Goal: Task Accomplishment & Management: Manage account settings

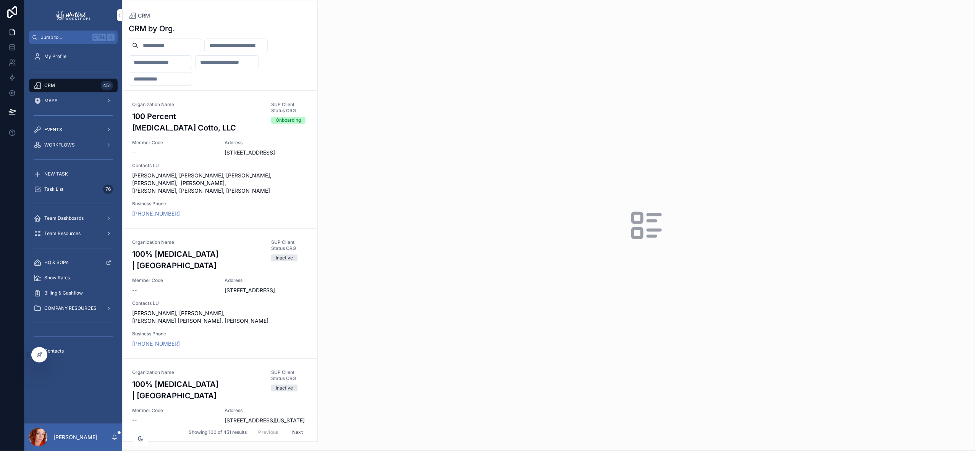
click at [158, 45] on input "scrollable content" at bounding box center [169, 45] width 63 height 11
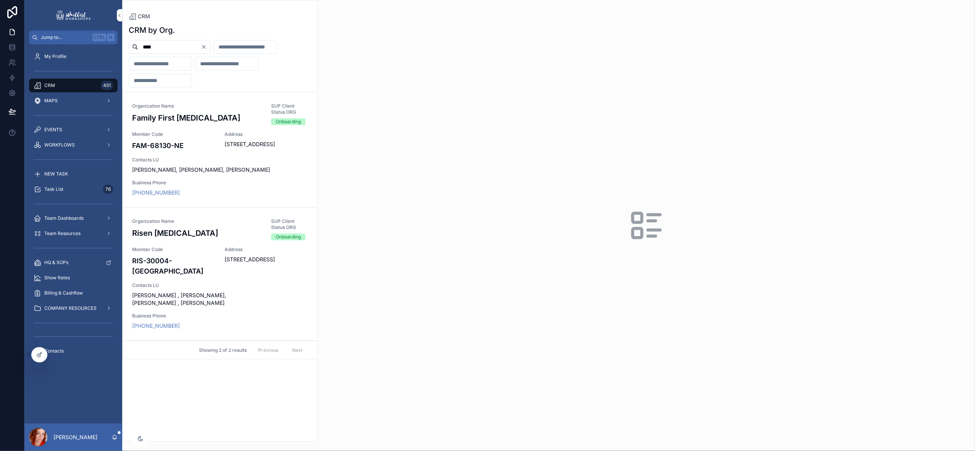
type input "****"
click at [226, 304] on div "Organization Name Risen Chiropractic SUP Client Status ORG Onboarding Member Co…" at bounding box center [220, 274] width 176 height 112
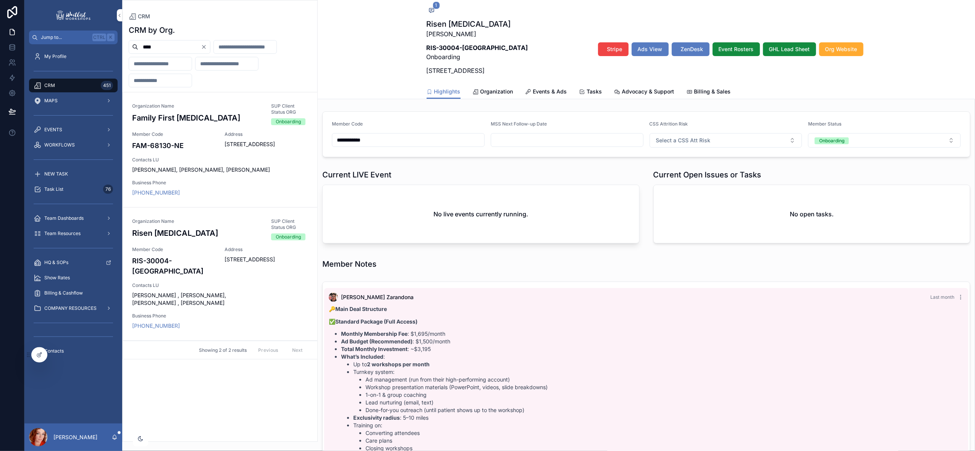
click at [544, 91] on span "Events & Ads" at bounding box center [550, 92] width 34 height 8
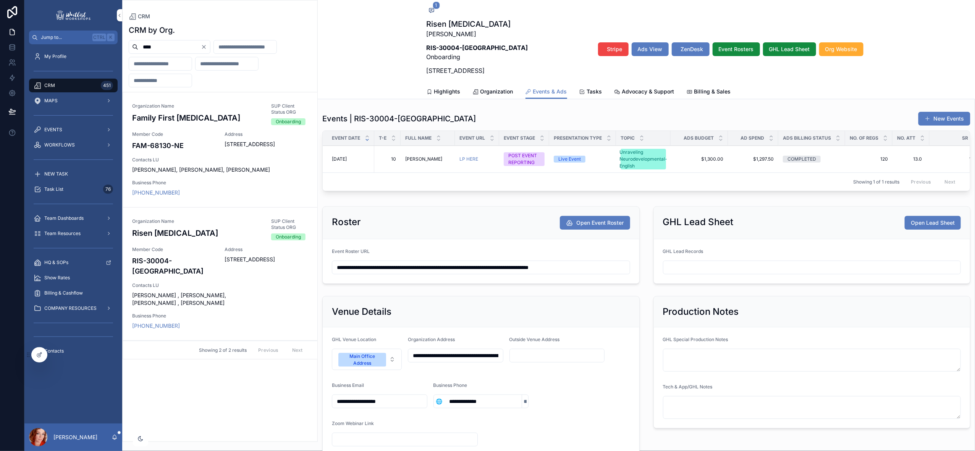
click at [221, 174] on span "Julie Larson, Julie, Joel Marley" at bounding box center [220, 170] width 176 height 8
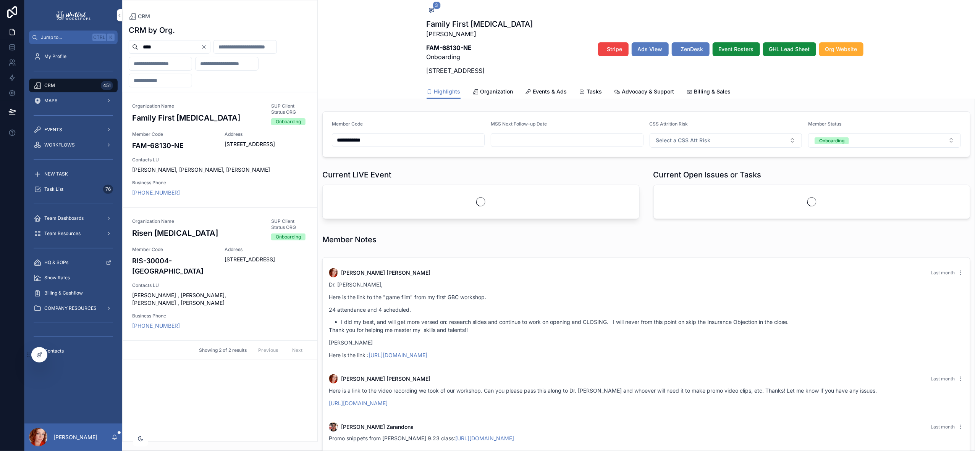
click at [543, 89] on span "Events & Ads" at bounding box center [550, 92] width 34 height 8
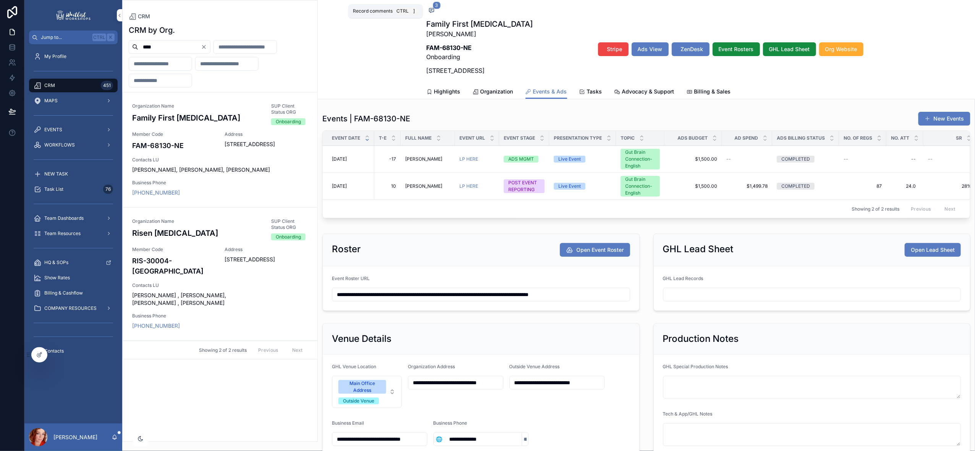
click at [428, 6] on span "scrollable content" at bounding box center [432, 10] width 10 height 8
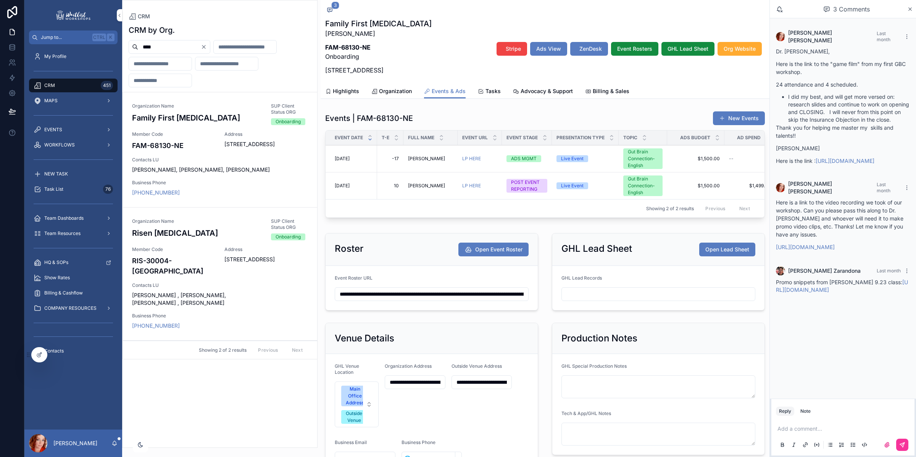
click at [841, 428] on p "scrollable content" at bounding box center [845, 429] width 134 height 8
click at [902, 442] on button "scrollable content" at bounding box center [903, 445] width 12 height 12
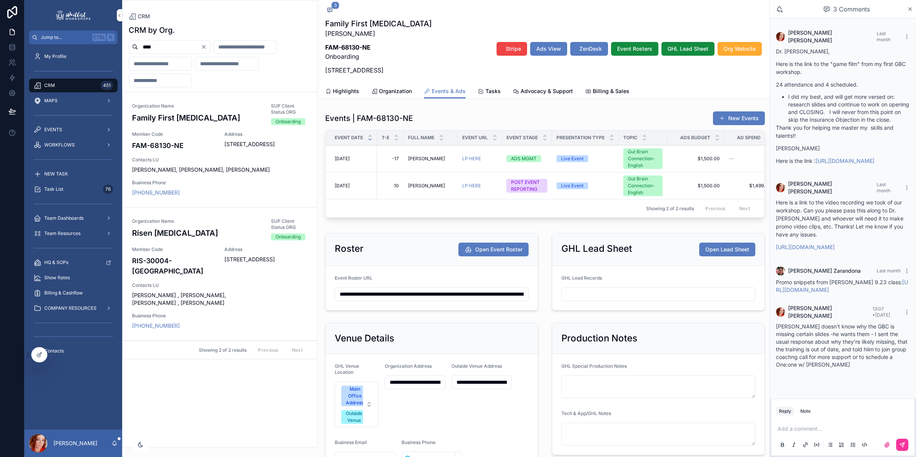
drag, startPoint x: 168, startPoint y: 50, endPoint x: 132, endPoint y: 50, distance: 36.7
click at [132, 50] on div "****" at bounding box center [170, 47] width 82 height 14
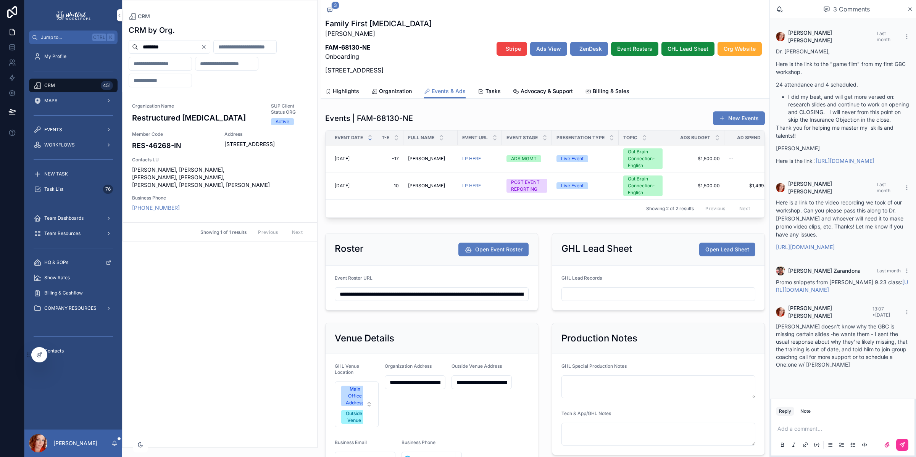
type input "********"
click at [184, 144] on h4 "RES-46268-IN" at bounding box center [173, 146] width 83 height 10
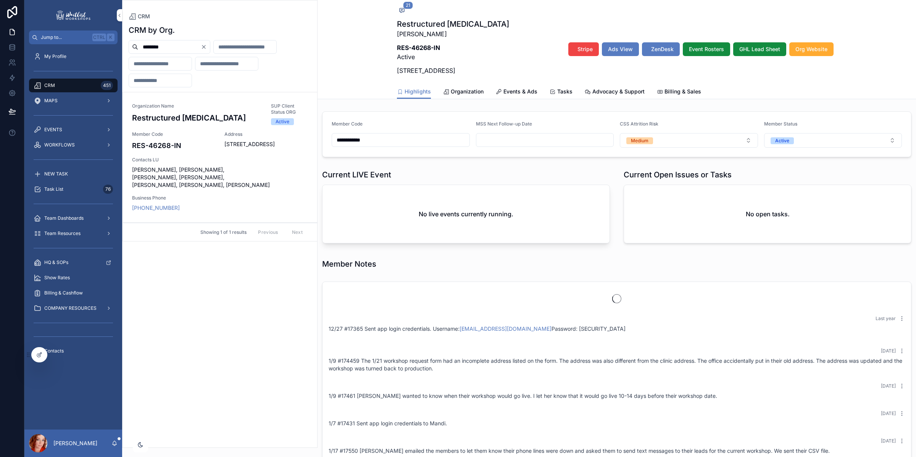
scroll to position [543, 0]
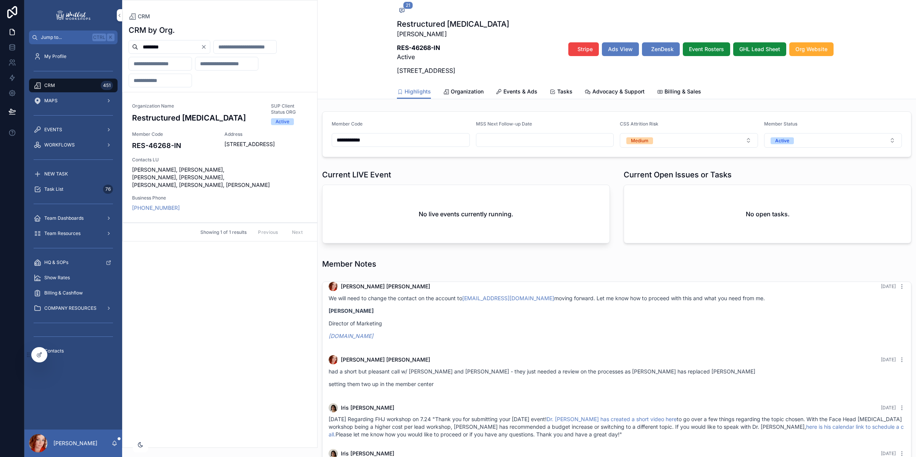
click at [514, 90] on span "Events & Ads" at bounding box center [521, 92] width 34 height 8
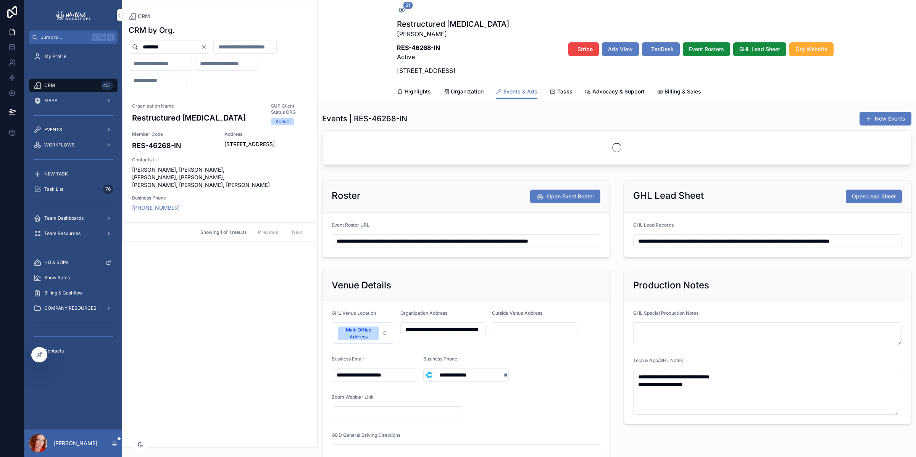
scroll to position [543, 0]
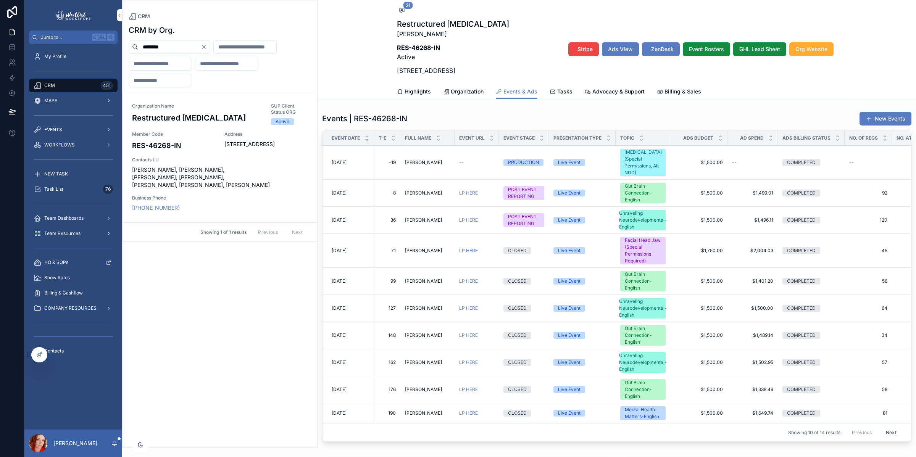
click at [347, 160] on span "10/23/2025" at bounding box center [339, 163] width 15 height 6
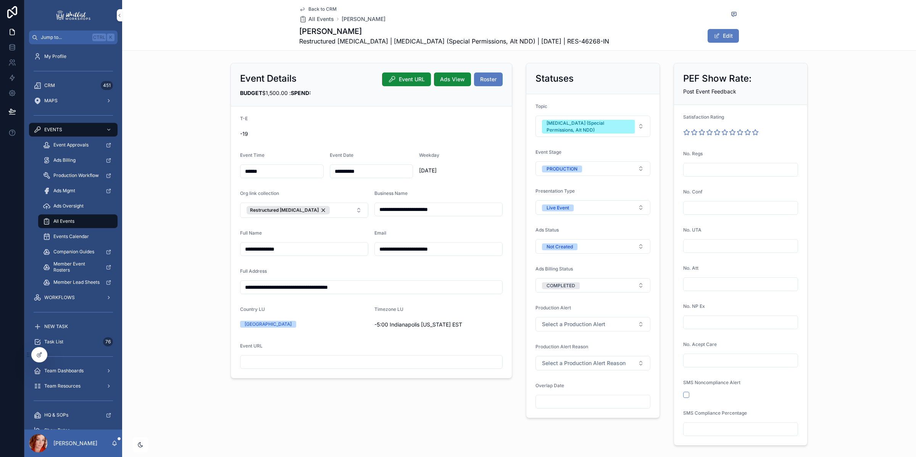
click at [578, 166] on span "PRODUCTION" at bounding box center [562, 169] width 40 height 7
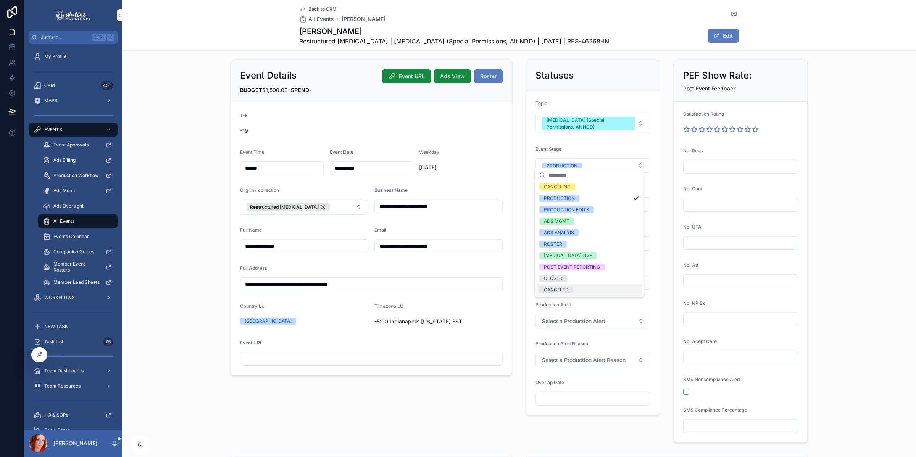
scroll to position [4, 0]
click at [556, 291] on div "CANCELED" at bounding box center [556, 290] width 25 height 7
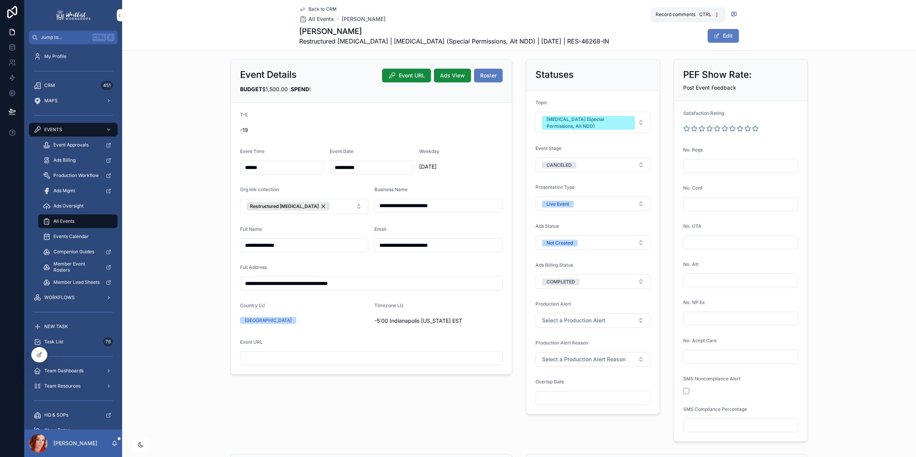
drag, startPoint x: 730, startPoint y: 13, endPoint x: 900, endPoint y: 98, distance: 190.6
click at [731, 14] on icon "scrollable content" at bounding box center [734, 14] width 6 height 6
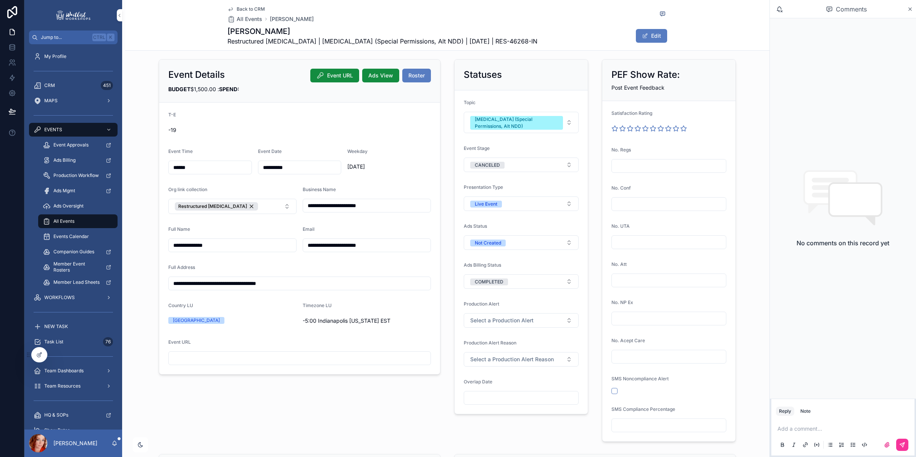
click at [815, 432] on p "scrollable content" at bounding box center [845, 429] width 134 height 8
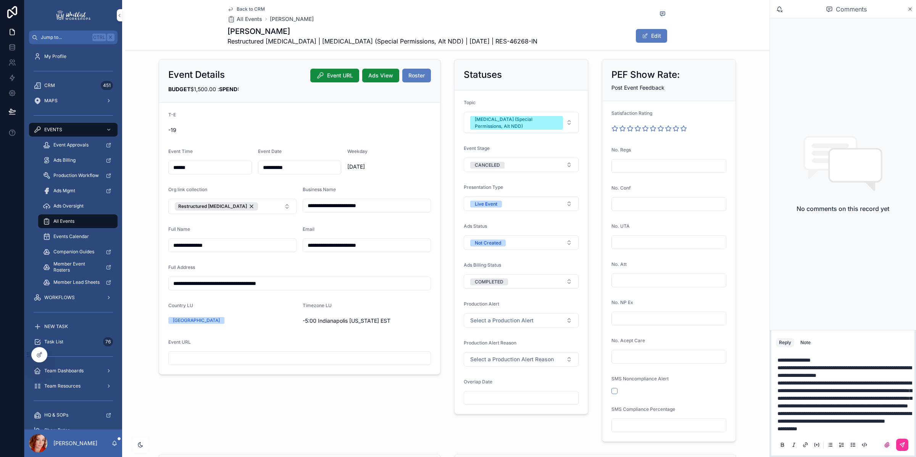
click at [901, 446] on icon "scrollable content" at bounding box center [902, 445] width 5 height 5
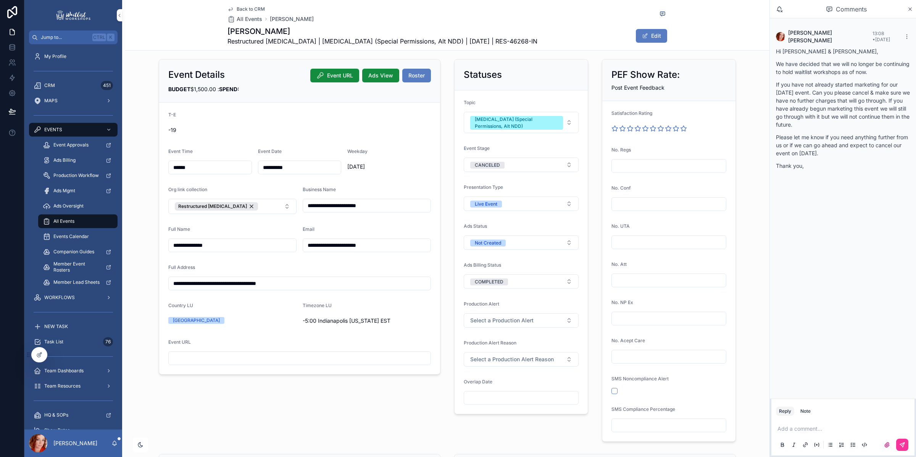
click at [246, 6] on span "Back to CRM" at bounding box center [251, 9] width 28 height 6
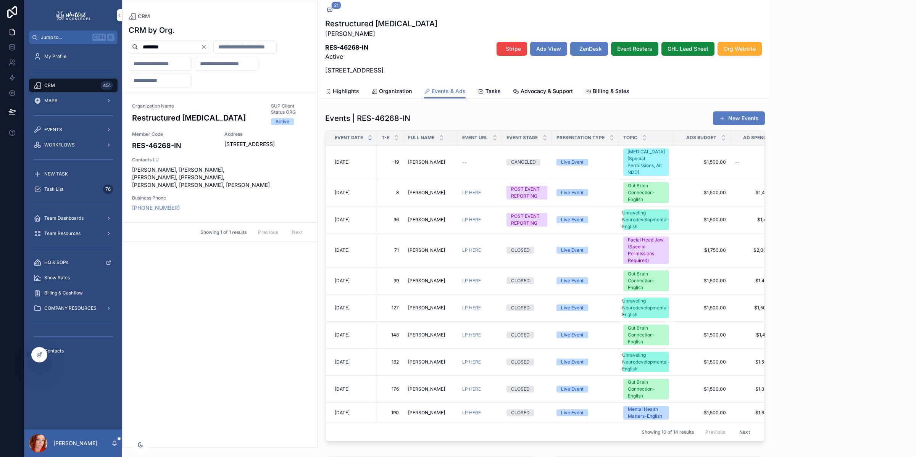
scroll to position [1062, 0]
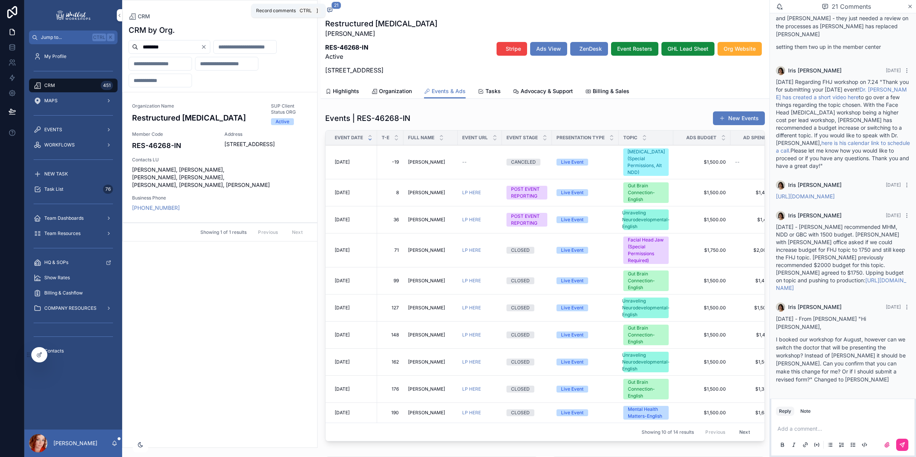
click at [327, 8] on icon "scrollable content" at bounding box center [330, 10] width 6 height 6
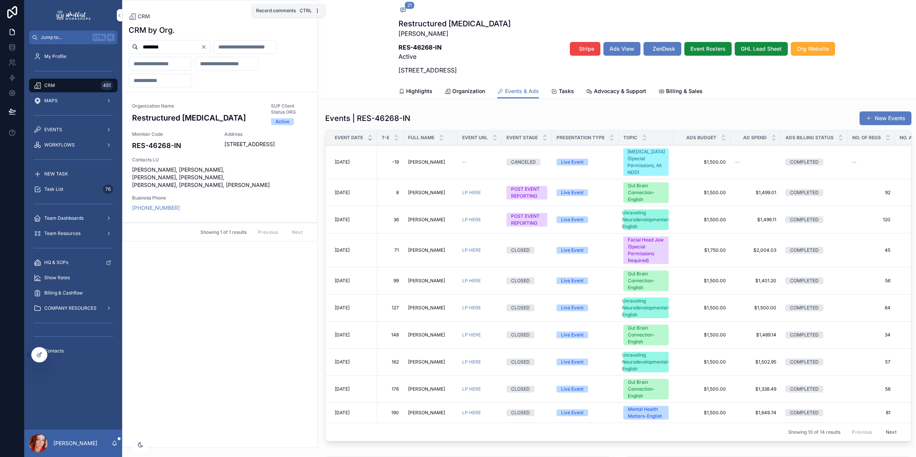
scroll to position [543, 0]
click at [400, 12] on icon "scrollable content" at bounding box center [403, 10] width 6 height 6
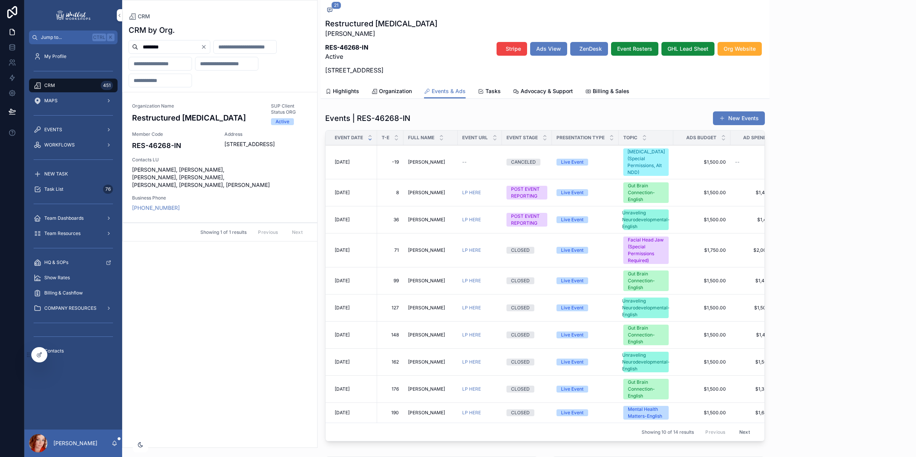
scroll to position [1062, 0]
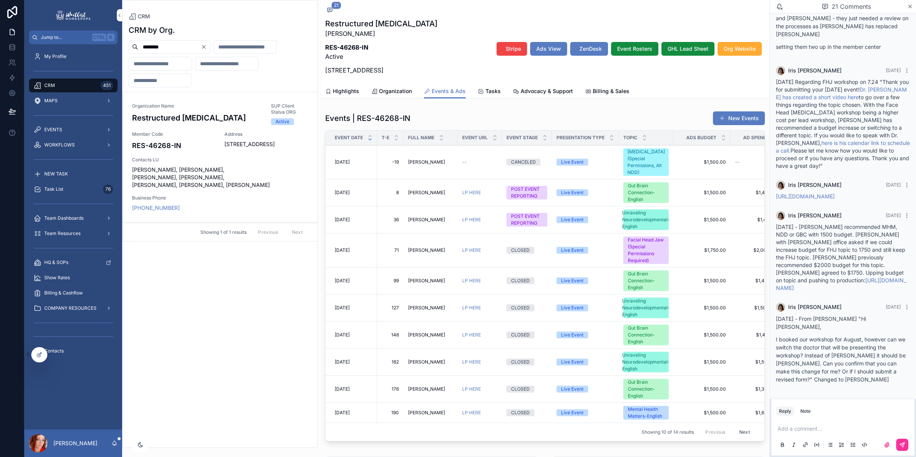
click at [808, 430] on p "scrollable content" at bounding box center [845, 429] width 134 height 8
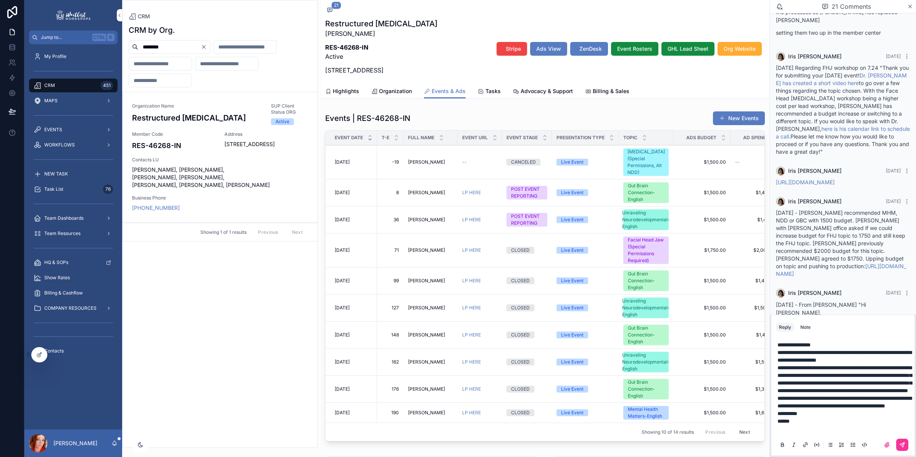
click at [904, 443] on icon "scrollable content" at bounding box center [903, 445] width 6 height 6
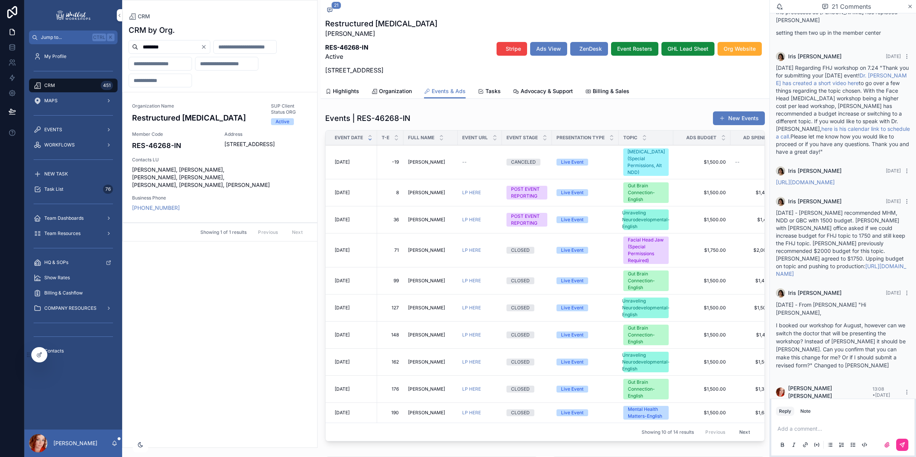
click at [509, 50] on span "Stripe" at bounding box center [513, 49] width 15 height 8
click at [600, 89] on span "Billing & Sales" at bounding box center [611, 91] width 37 height 8
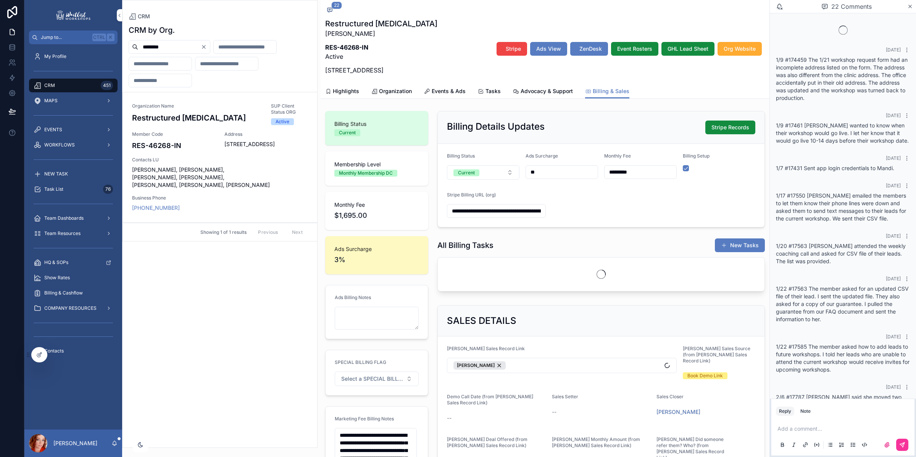
scroll to position [1171, 0]
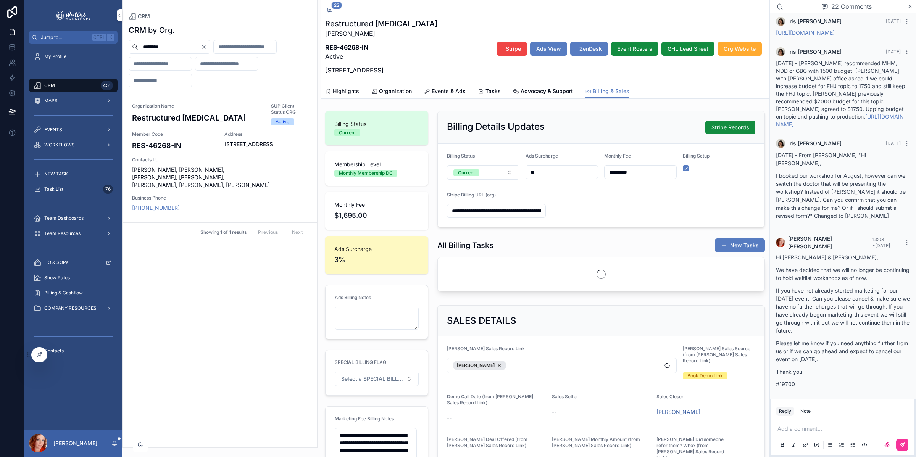
click at [497, 168] on button "Current" at bounding box center [483, 172] width 73 height 15
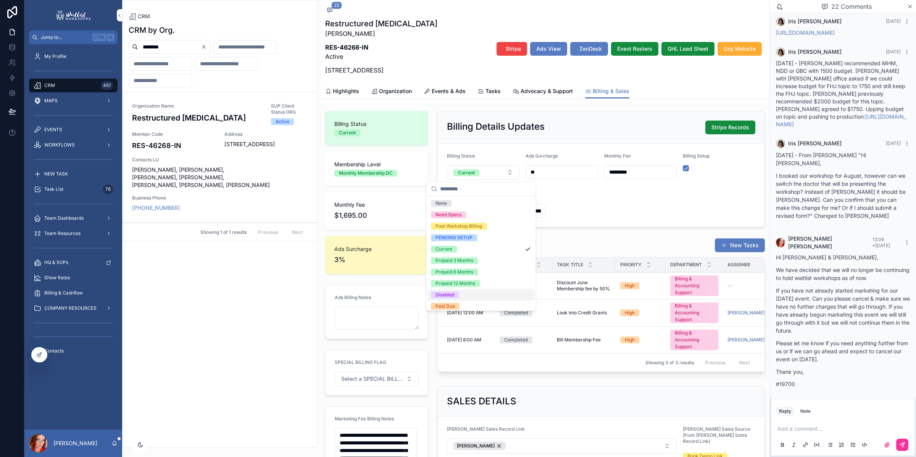
click at [480, 293] on div "Disabled" at bounding box center [481, 294] width 106 height 11
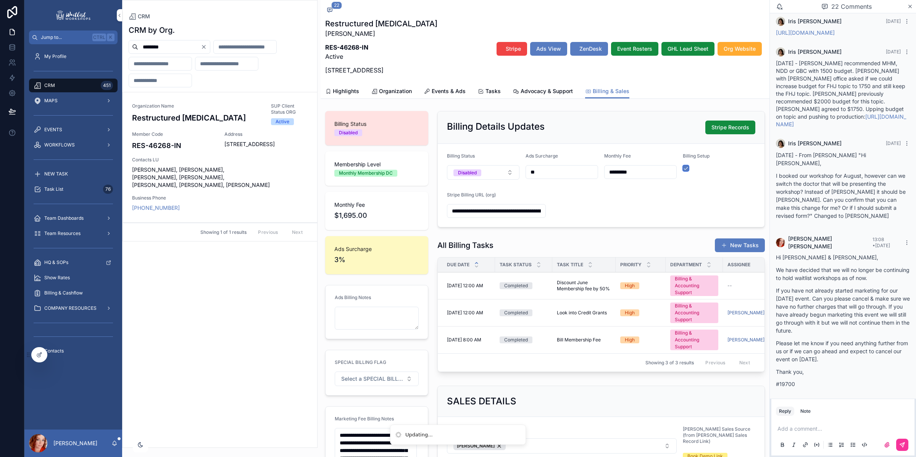
click at [683, 168] on button "scrollable content" at bounding box center [686, 168] width 6 height 6
click at [334, 92] on span "Highlights" at bounding box center [346, 91] width 26 height 8
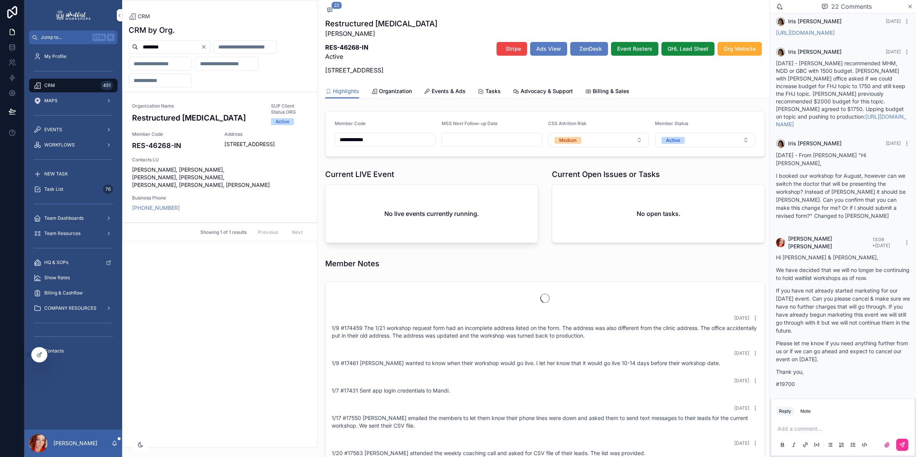
scroll to position [697, 0]
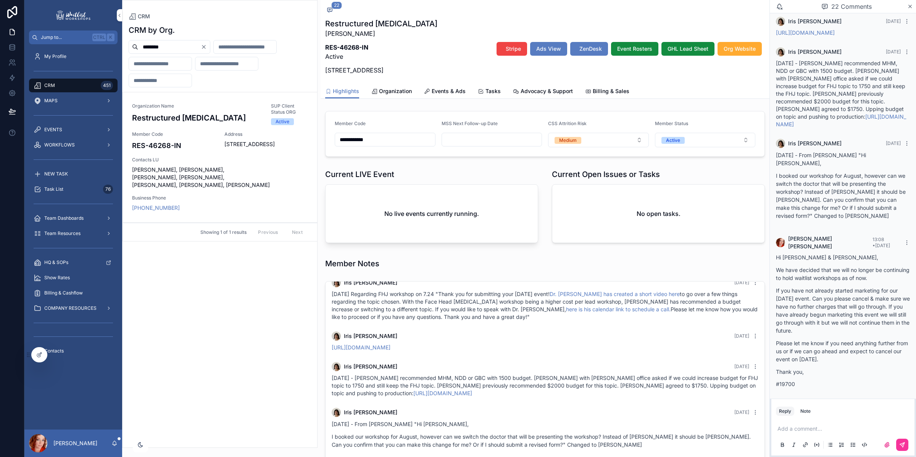
click at [692, 139] on button "Active" at bounding box center [705, 140] width 101 height 15
click at [708, 241] on div "Request Offboard" at bounding box center [699, 239] width 106 height 11
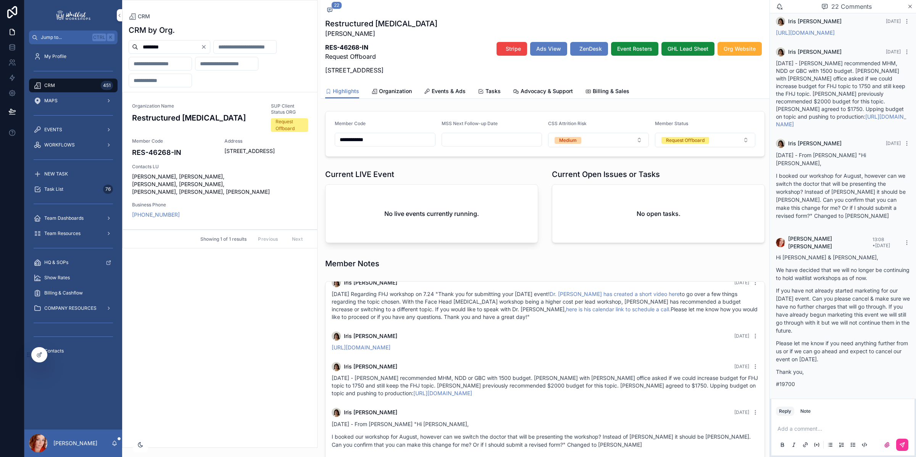
drag, startPoint x: 175, startPoint y: 47, endPoint x: 93, endPoint y: 42, distance: 82.3
click at [93, 42] on div "**********" at bounding box center [470, 228] width 892 height 457
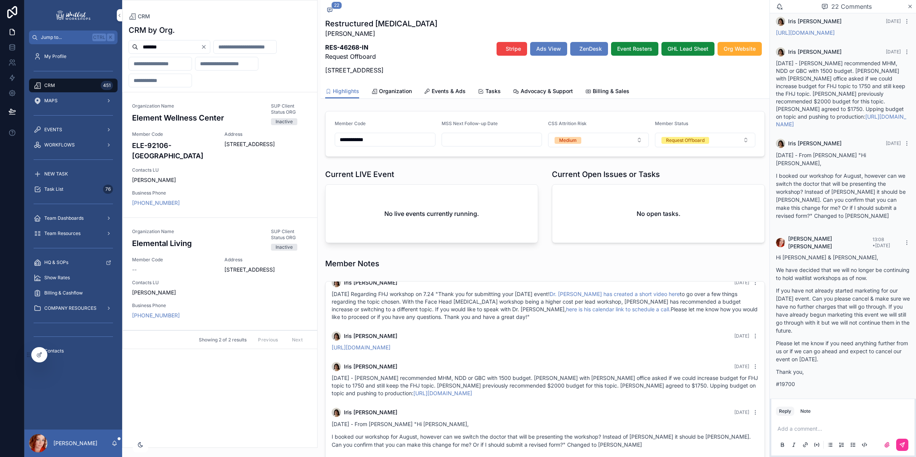
type input "*******"
